Goal: Transaction & Acquisition: Book appointment/travel/reservation

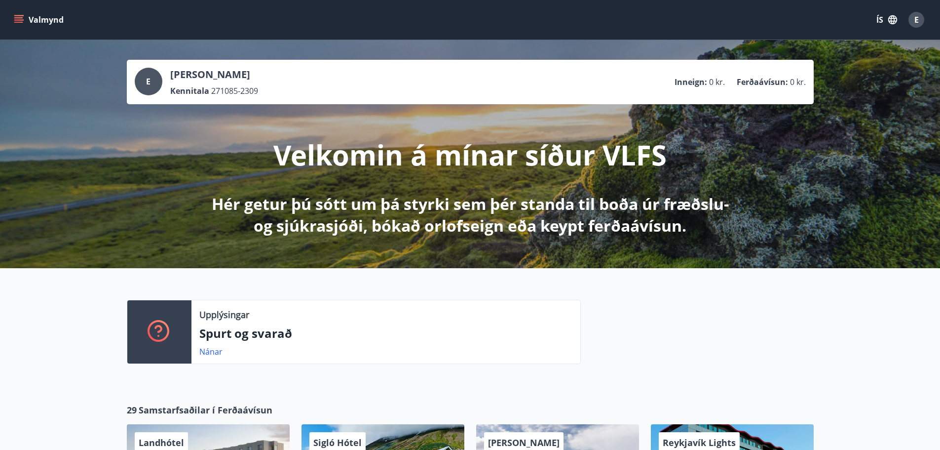
click at [42, 19] on button "Valmynd" at bounding box center [40, 20] width 56 height 18
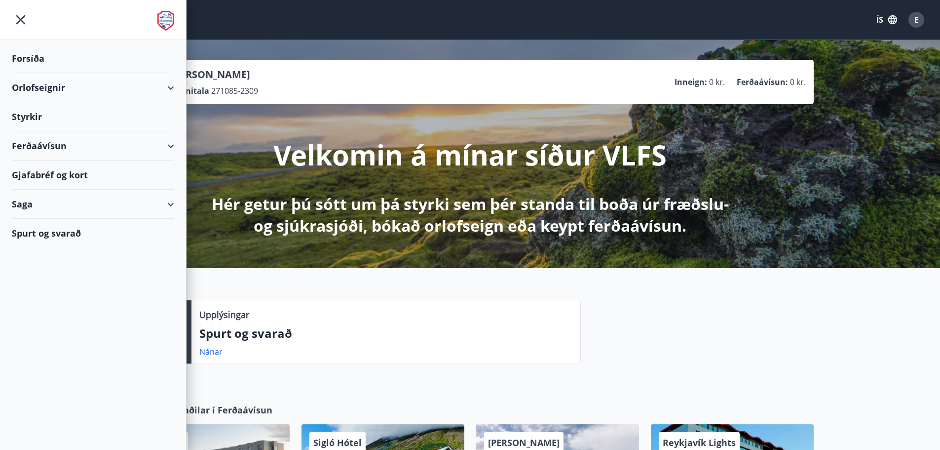
click at [52, 90] on div "Orlofseignir" at bounding box center [93, 87] width 162 height 29
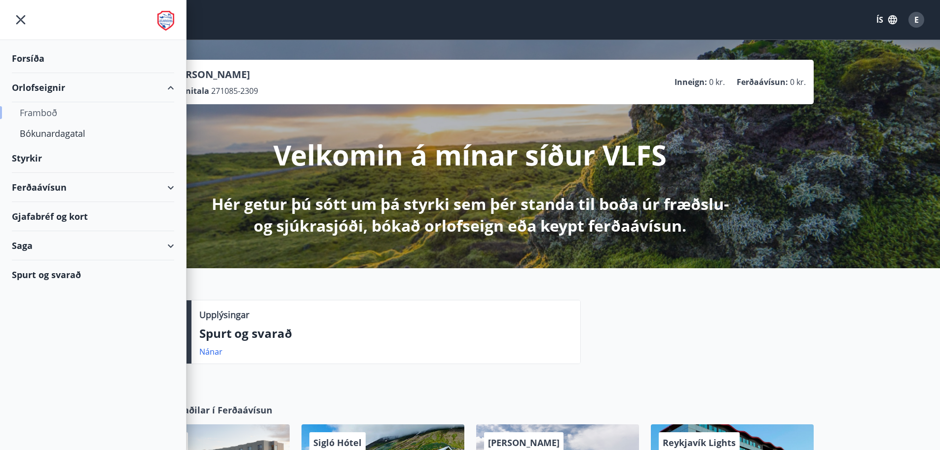
click at [48, 114] on div "Framboð" at bounding box center [93, 112] width 147 height 21
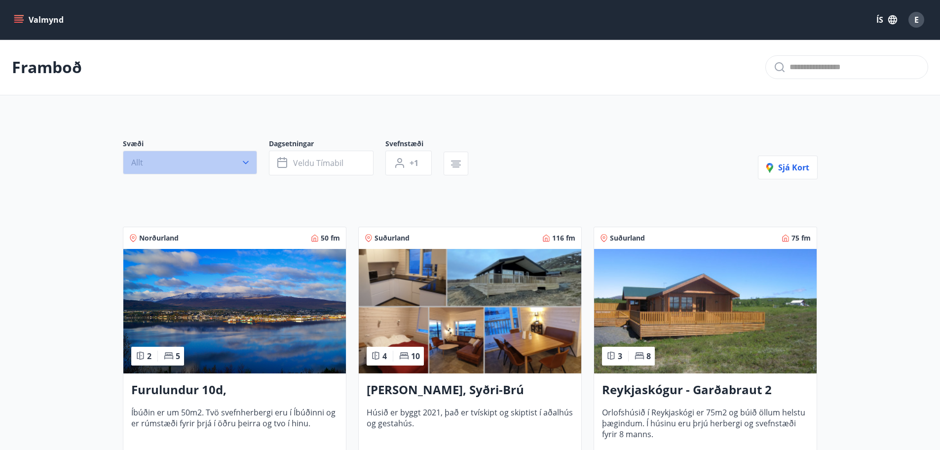
click at [199, 169] on button "Allt" at bounding box center [190, 163] width 134 height 24
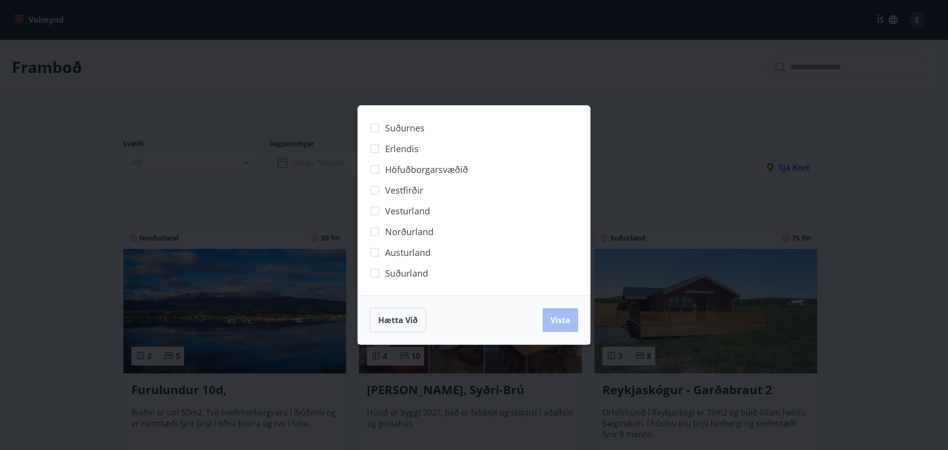
drag, startPoint x: 209, startPoint y: 89, endPoint x: 275, endPoint y: 139, distance: 82.5
click at [210, 89] on div "Suðurnes Erlendis Höfuðborgarsvæðið [GEOGRAPHIC_DATA] [GEOGRAPHIC_DATA] [GEOGRA…" at bounding box center [474, 225] width 948 height 450
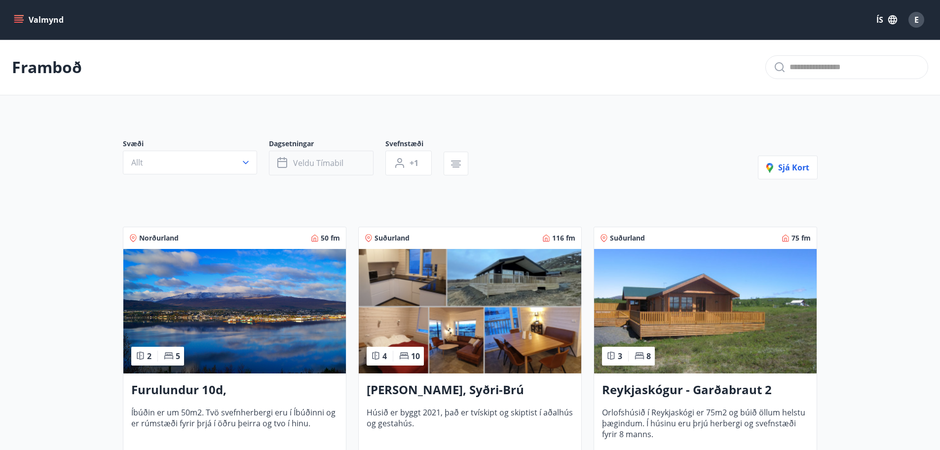
click at [298, 157] on button "Veldu tímabil" at bounding box center [321, 163] width 105 height 25
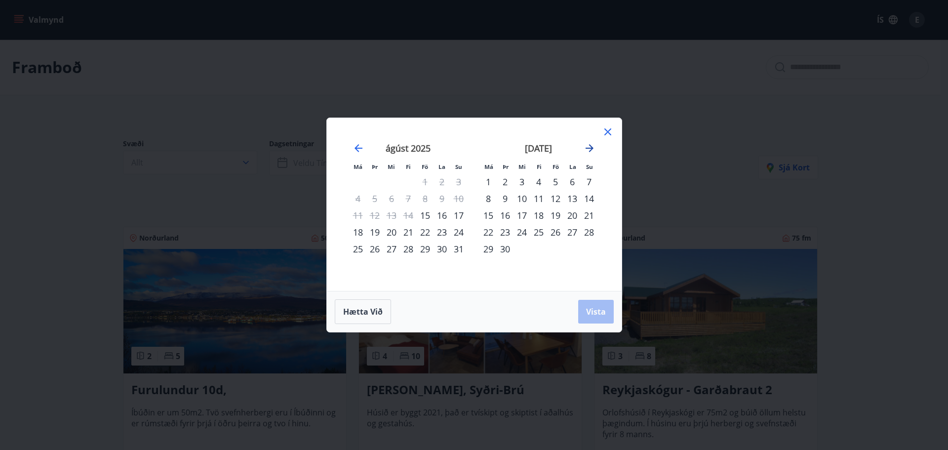
click at [592, 148] on icon "Move forward to switch to the next month." at bounding box center [589, 148] width 8 height 8
click at [608, 136] on icon at bounding box center [608, 132] width 12 height 12
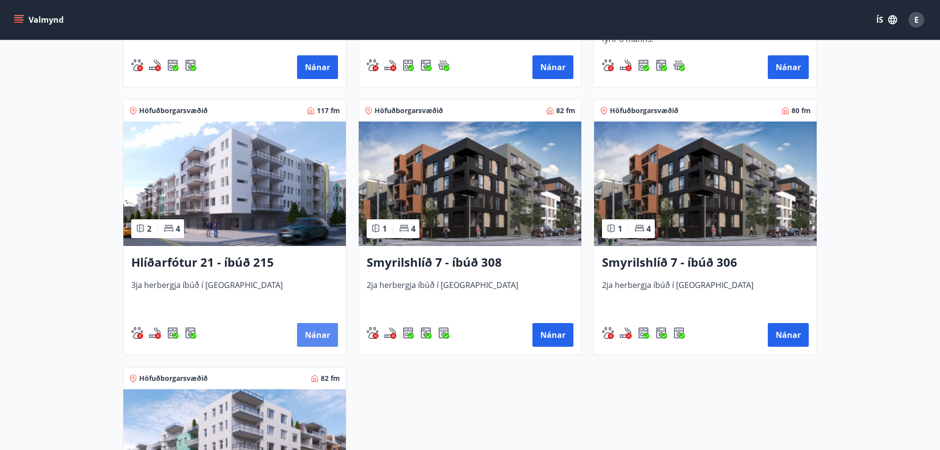
click at [306, 340] on button "Nánar" at bounding box center [317, 335] width 41 height 24
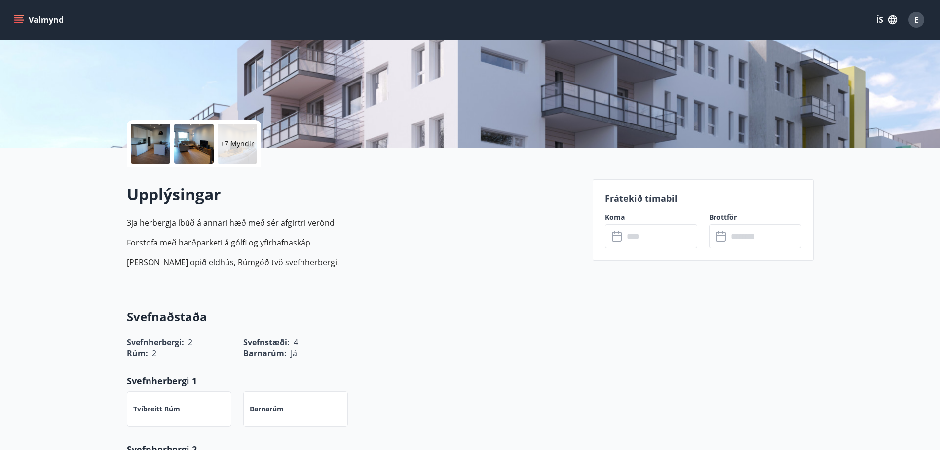
scroll to position [197, 0]
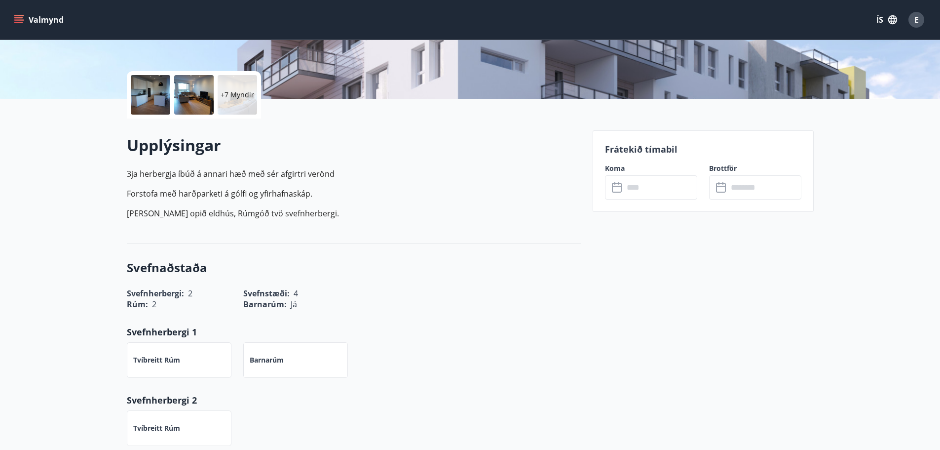
click at [642, 193] on input "text" at bounding box center [661, 187] width 74 height 24
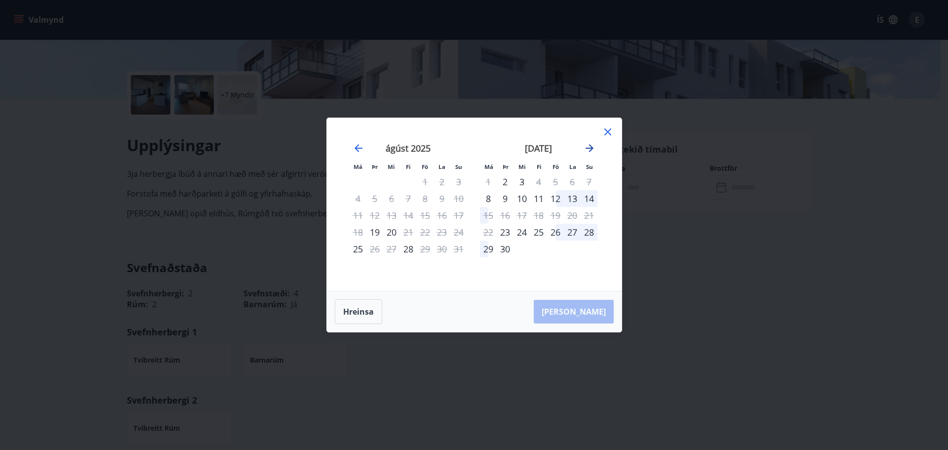
click at [592, 147] on icon "Move forward to switch to the next month." at bounding box center [589, 148] width 12 height 12
click at [556, 197] on div "10" at bounding box center [555, 198] width 17 height 17
click at [489, 214] on div "13" at bounding box center [488, 215] width 17 height 17
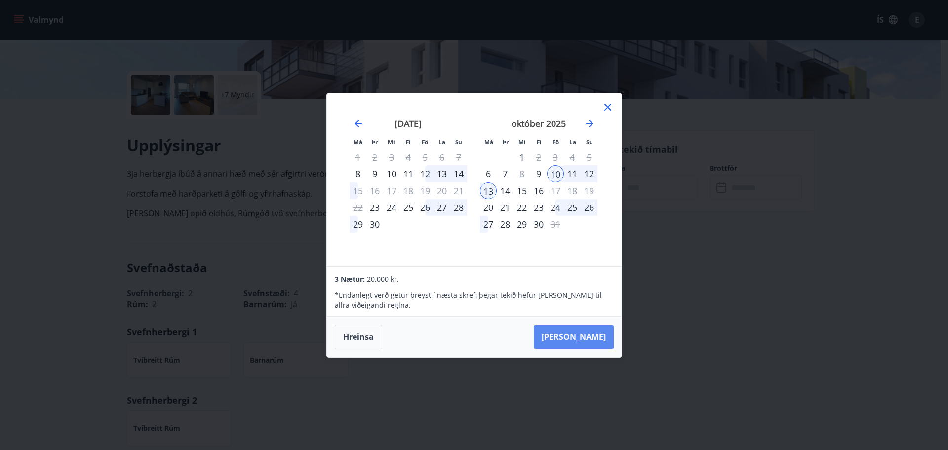
click at [579, 338] on button "[PERSON_NAME]" at bounding box center [574, 337] width 80 height 24
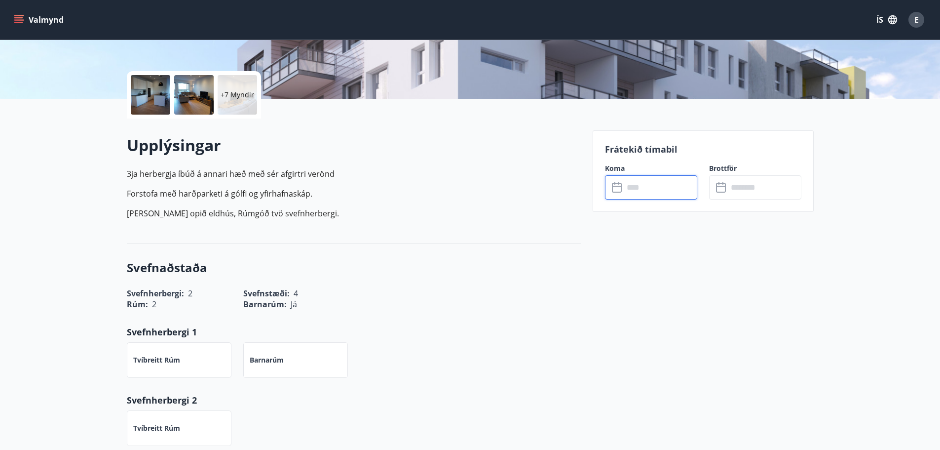
type input "******"
click at [758, 278] on button "Greiða" at bounding box center [755, 278] width 92 height 24
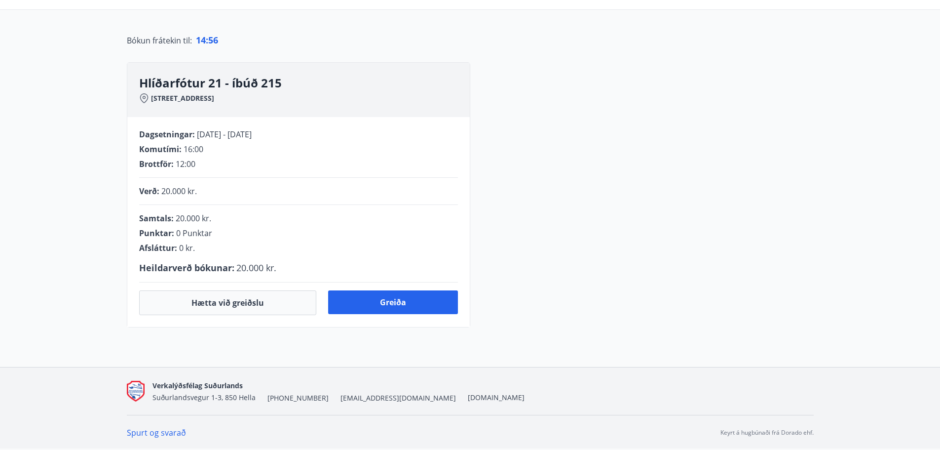
scroll to position [197, 0]
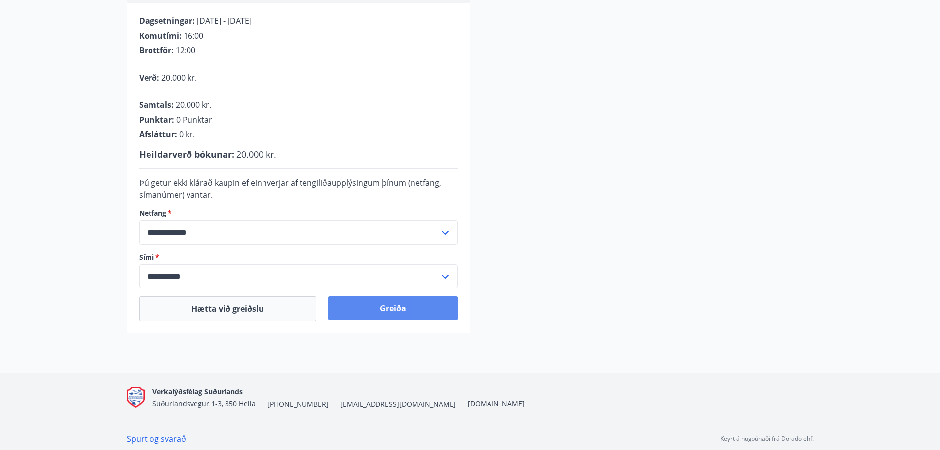
click at [370, 311] on button "Greiða" at bounding box center [393, 308] width 130 height 24
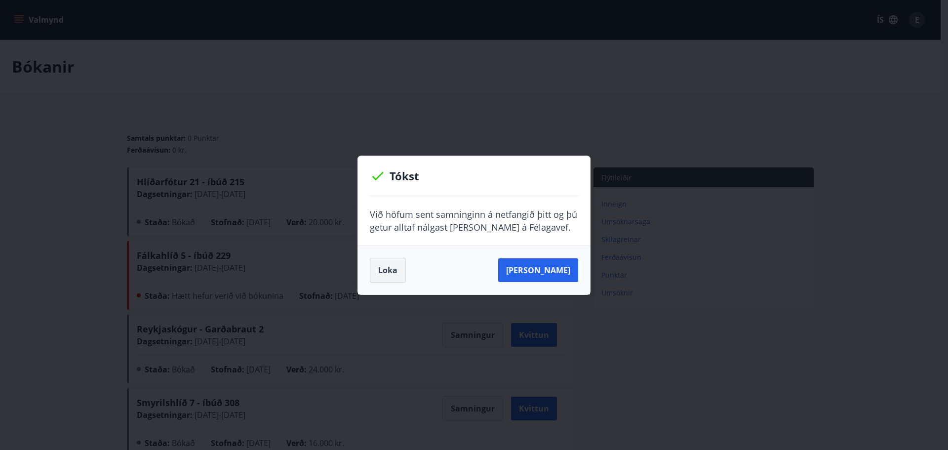
click at [389, 271] on button "Loka" at bounding box center [388, 270] width 36 height 25
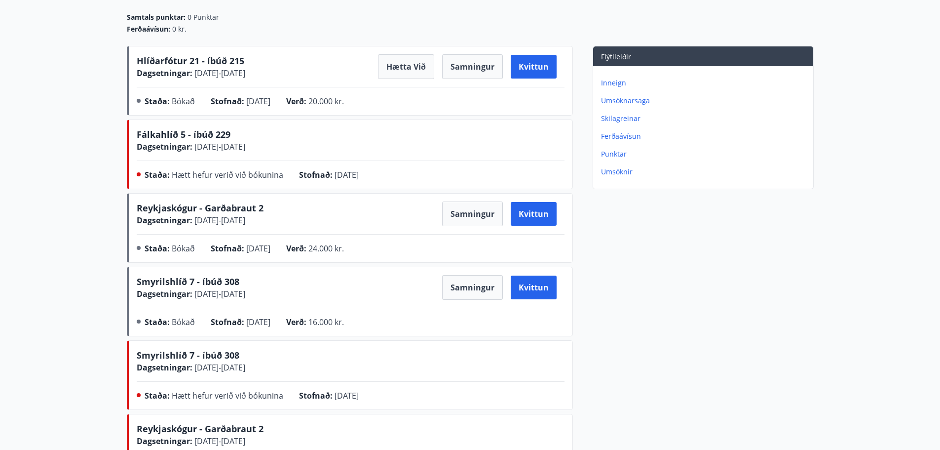
scroll to position [148, 0]
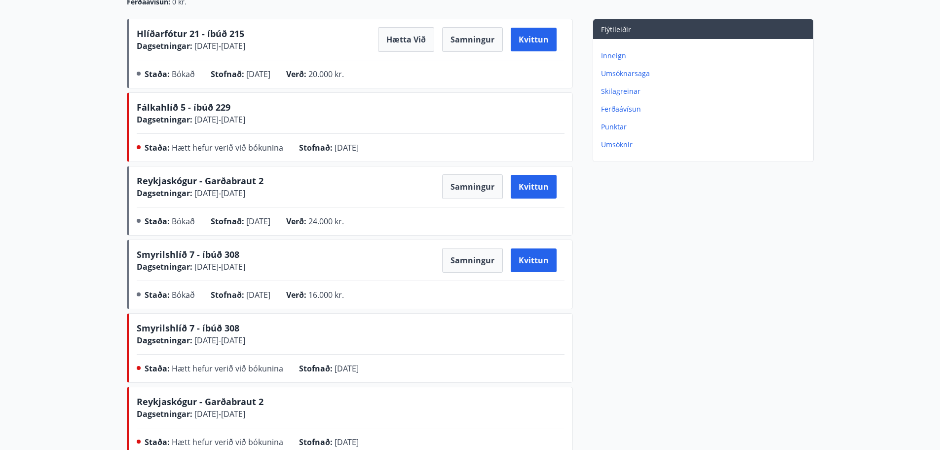
click at [270, 224] on span "08.04.2025" at bounding box center [258, 221] width 24 height 11
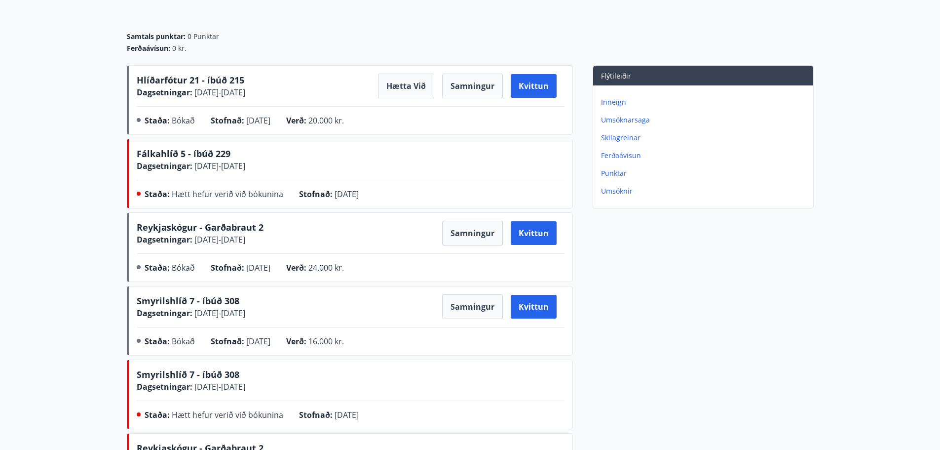
scroll to position [99, 0]
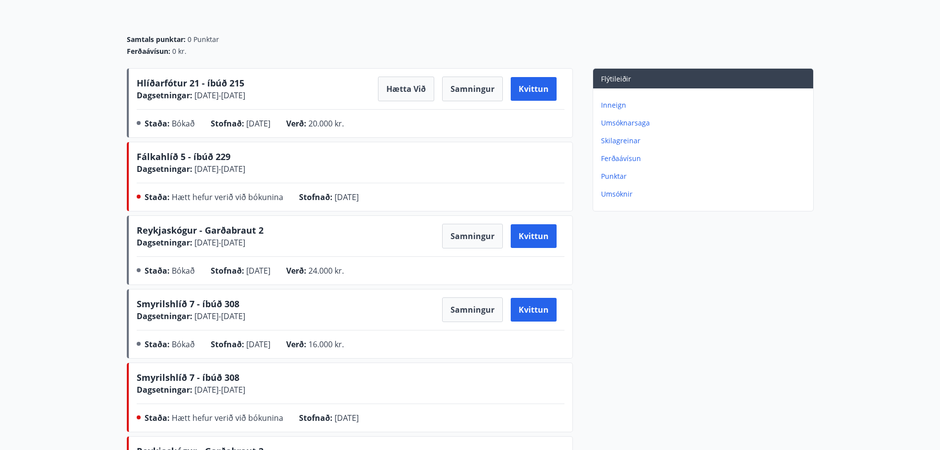
click at [199, 172] on span "18.07.2025 - 21.07.2025" at bounding box center [219, 168] width 53 height 11
click at [203, 197] on span "Hætt hefur verið við bókunina" at bounding box center [228, 197] width 112 height 11
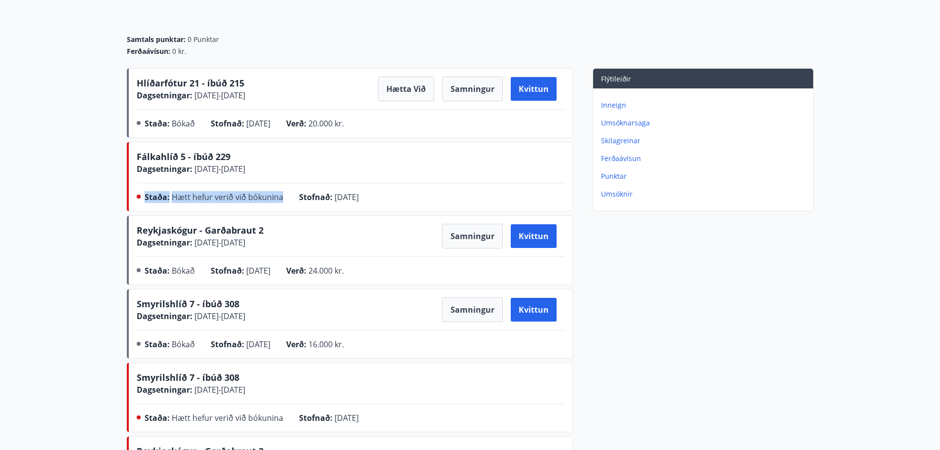
click at [203, 197] on span "Hætt hefur verið við bókunina" at bounding box center [228, 197] width 112 height 11
click at [209, 162] on span "Fálkahlíð 5 - íbúð 229" at bounding box center [184, 157] width 94 height 12
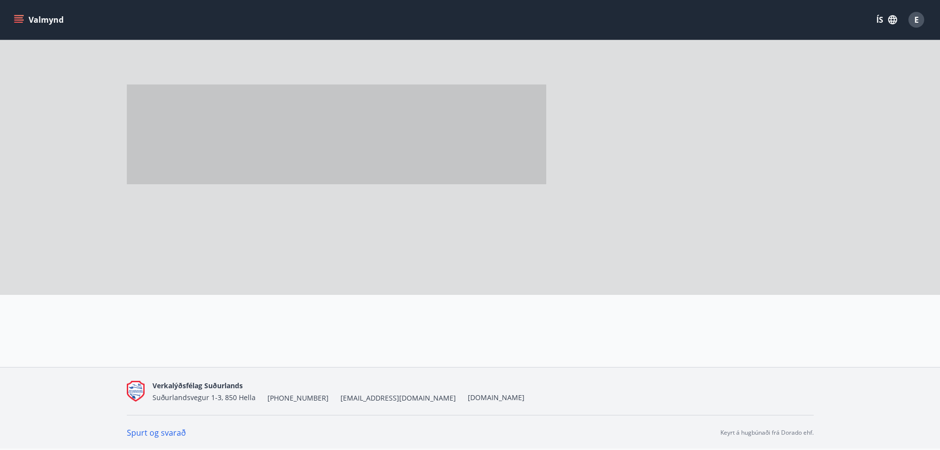
scroll to position [70, 0]
click at [209, 162] on div at bounding box center [356, 147] width 458 height 296
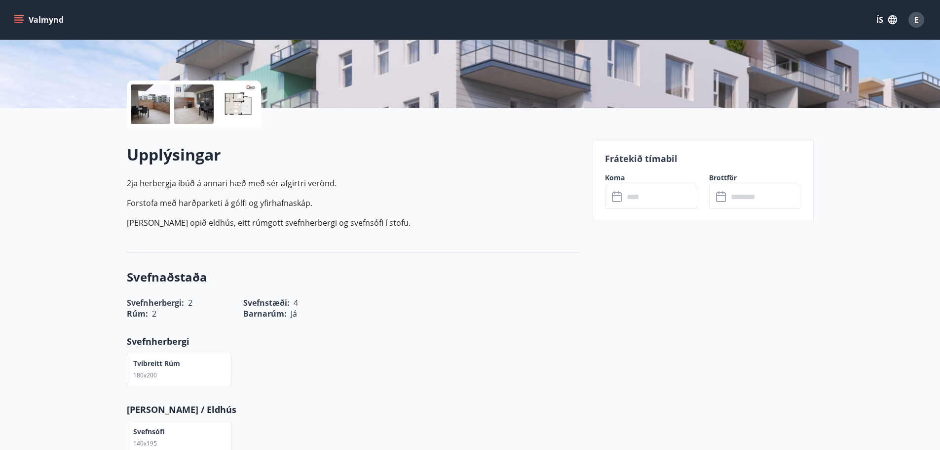
scroll to position [197, 0]
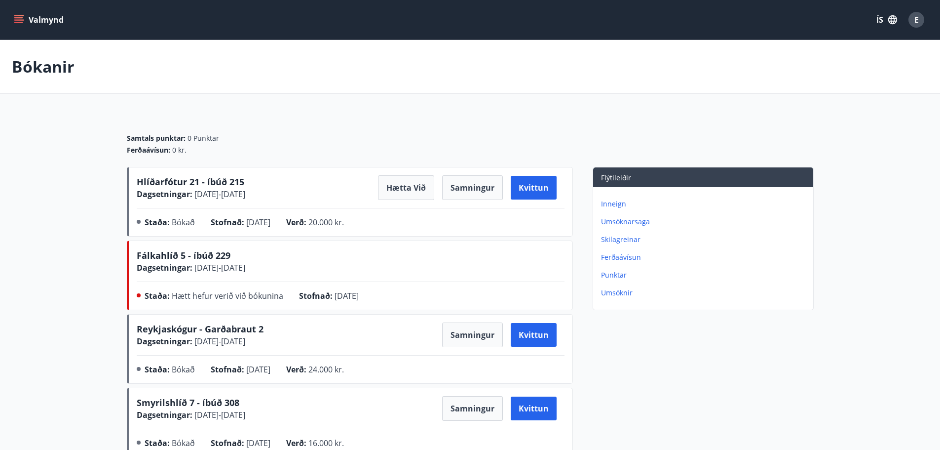
click at [39, 24] on button "Valmynd" at bounding box center [40, 20] width 56 height 18
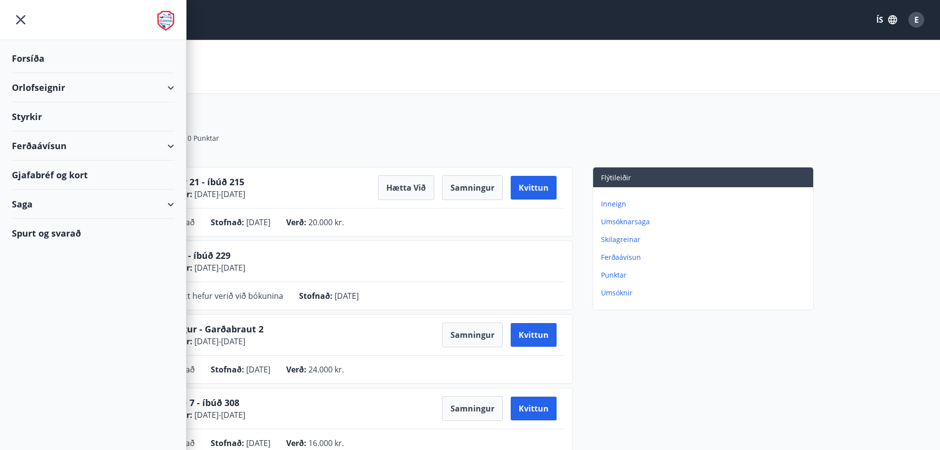
click at [35, 90] on div "Orlofseignir" at bounding box center [93, 87] width 162 height 29
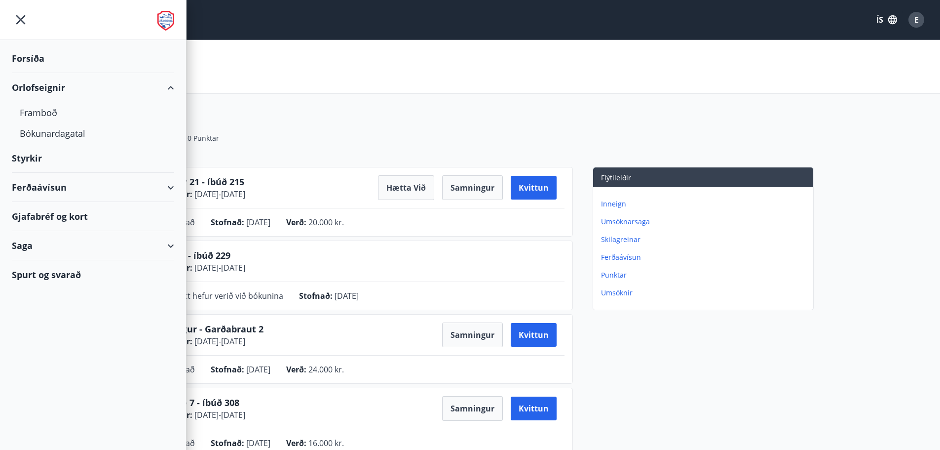
click at [32, 81] on div "Orlofseignir" at bounding box center [93, 87] width 162 height 29
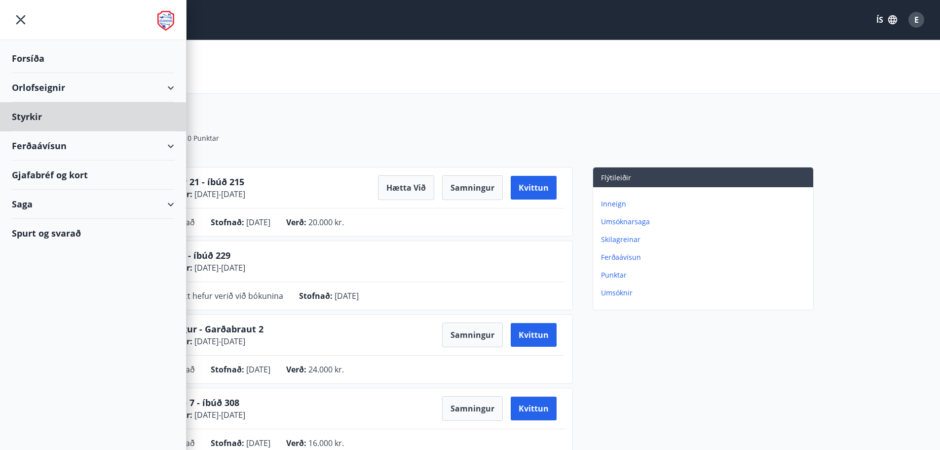
click at [26, 57] on div "Forsíða" at bounding box center [93, 58] width 162 height 29
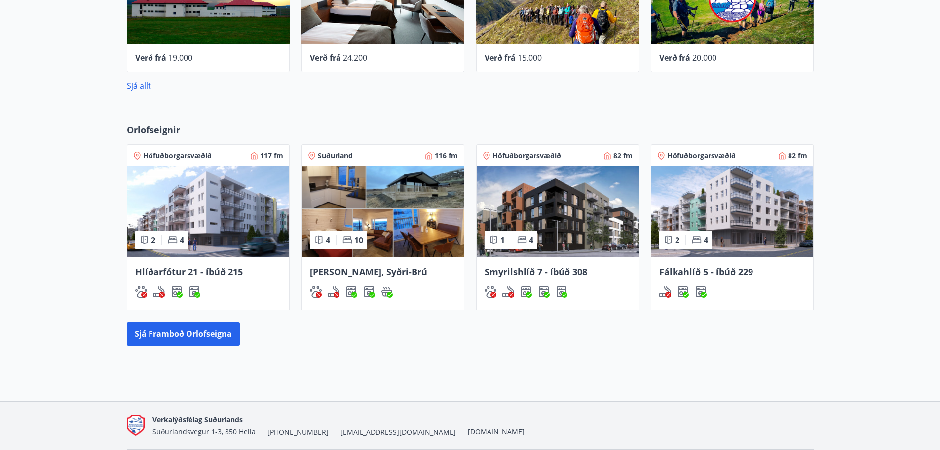
click at [222, 224] on img at bounding box center [208, 211] width 162 height 91
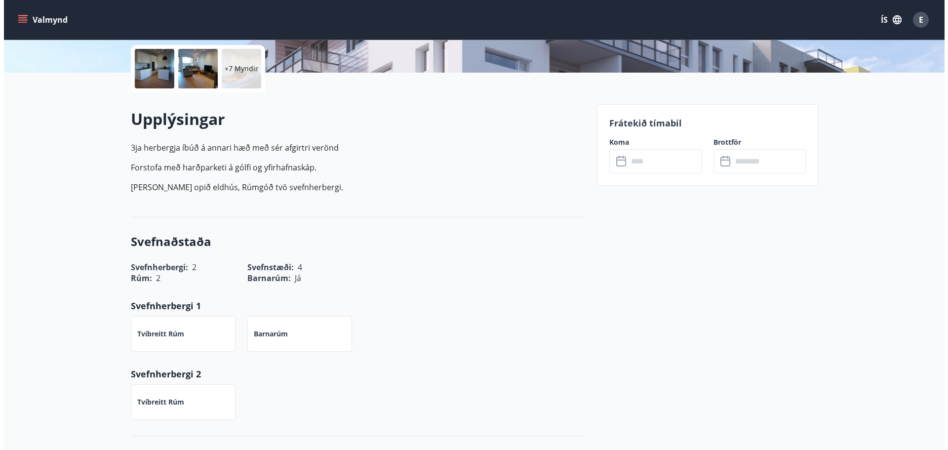
scroll to position [99, 0]
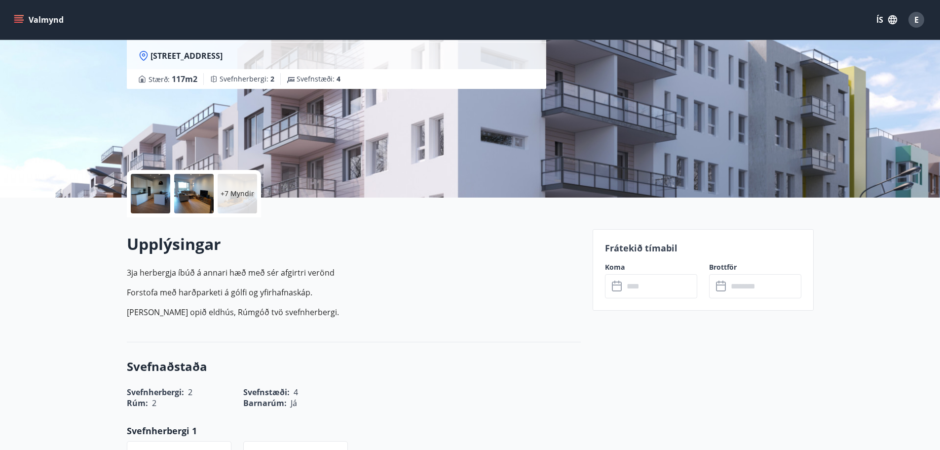
click at [149, 198] on div at bounding box center [150, 193] width 39 height 39
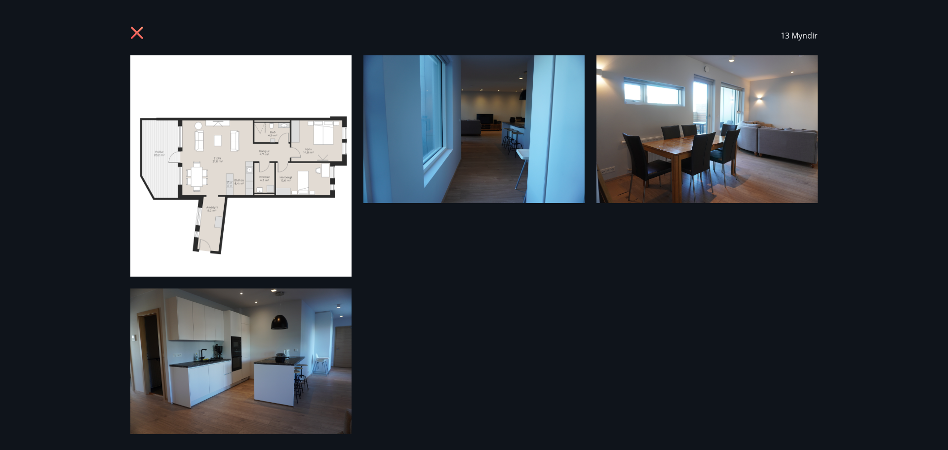
click at [250, 180] on img at bounding box center [240, 165] width 221 height 221
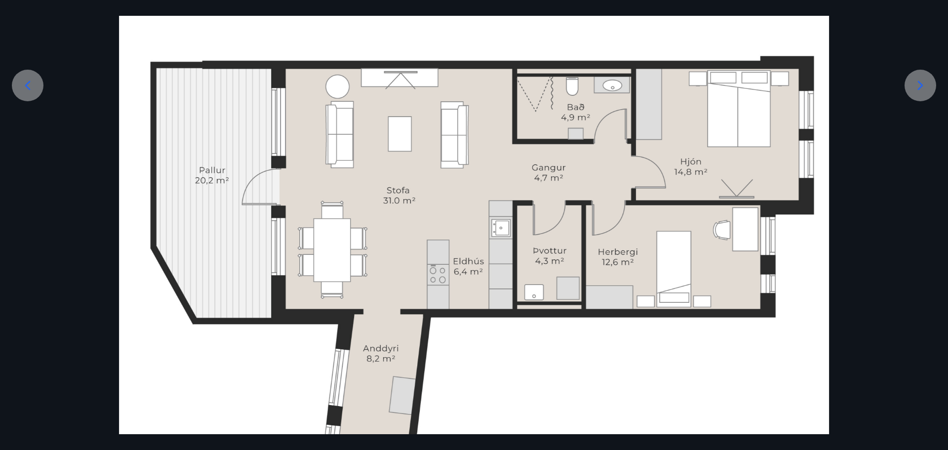
scroll to position [197, 0]
